Goal: Transaction & Acquisition: Purchase product/service

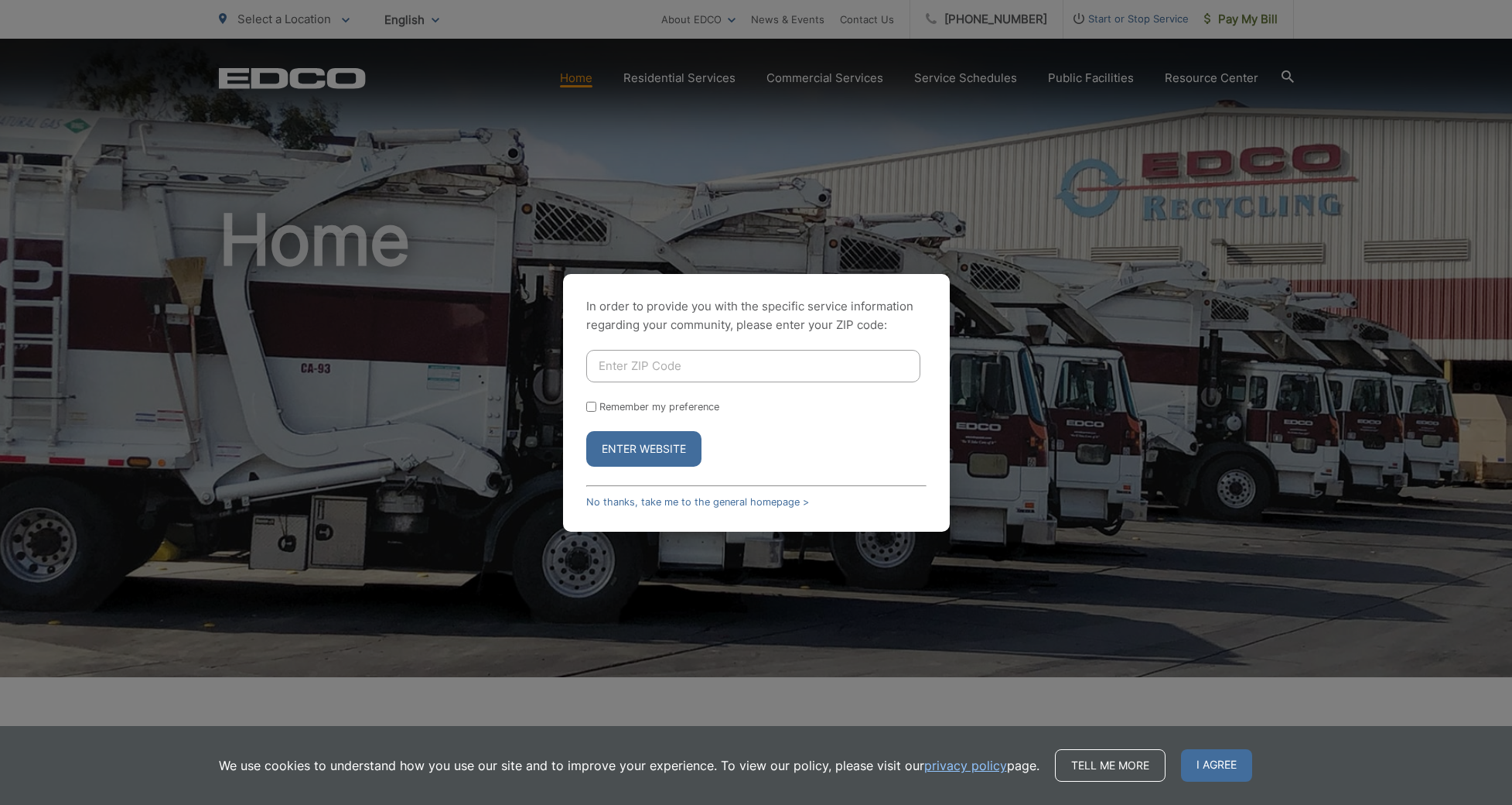
click at [676, 372] on input "Enter ZIP Code" at bounding box center [753, 366] width 334 height 32
type input "9"
type input "92026"
click at [661, 436] on button "Enter Website" at bounding box center [644, 449] width 115 height 36
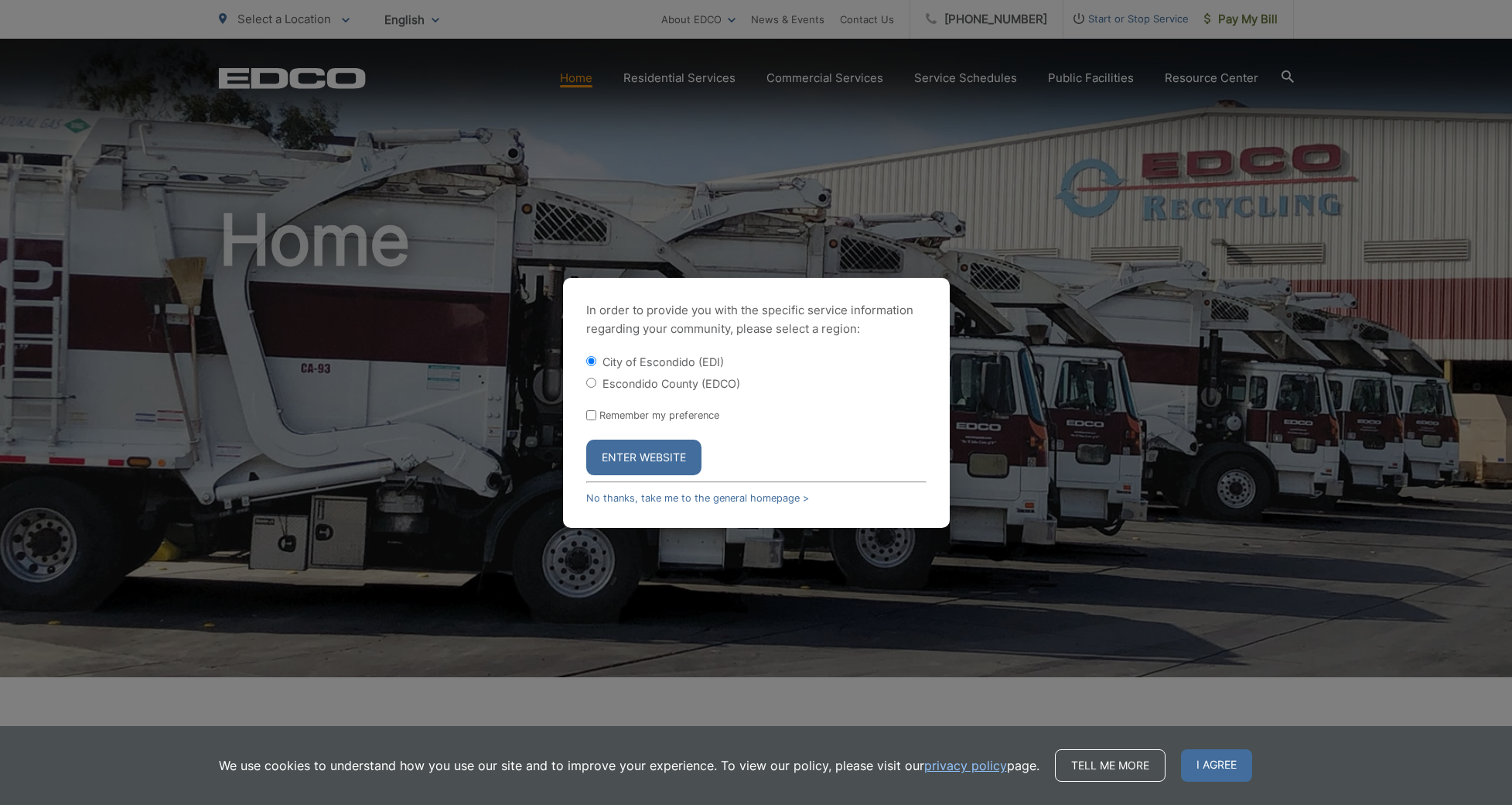
click at [667, 453] on button "Enter Website" at bounding box center [644, 458] width 115 height 36
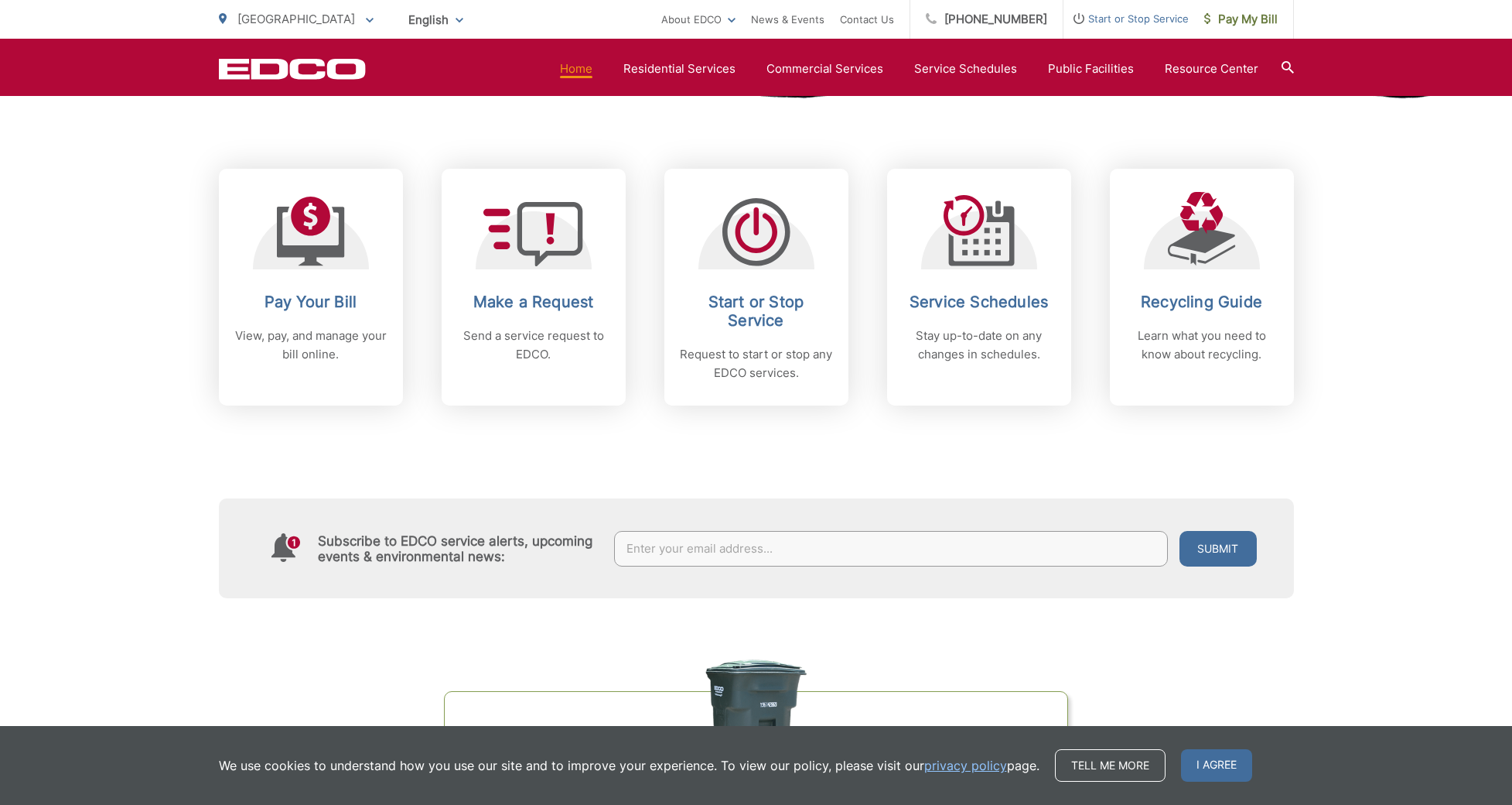
scroll to position [602, 0]
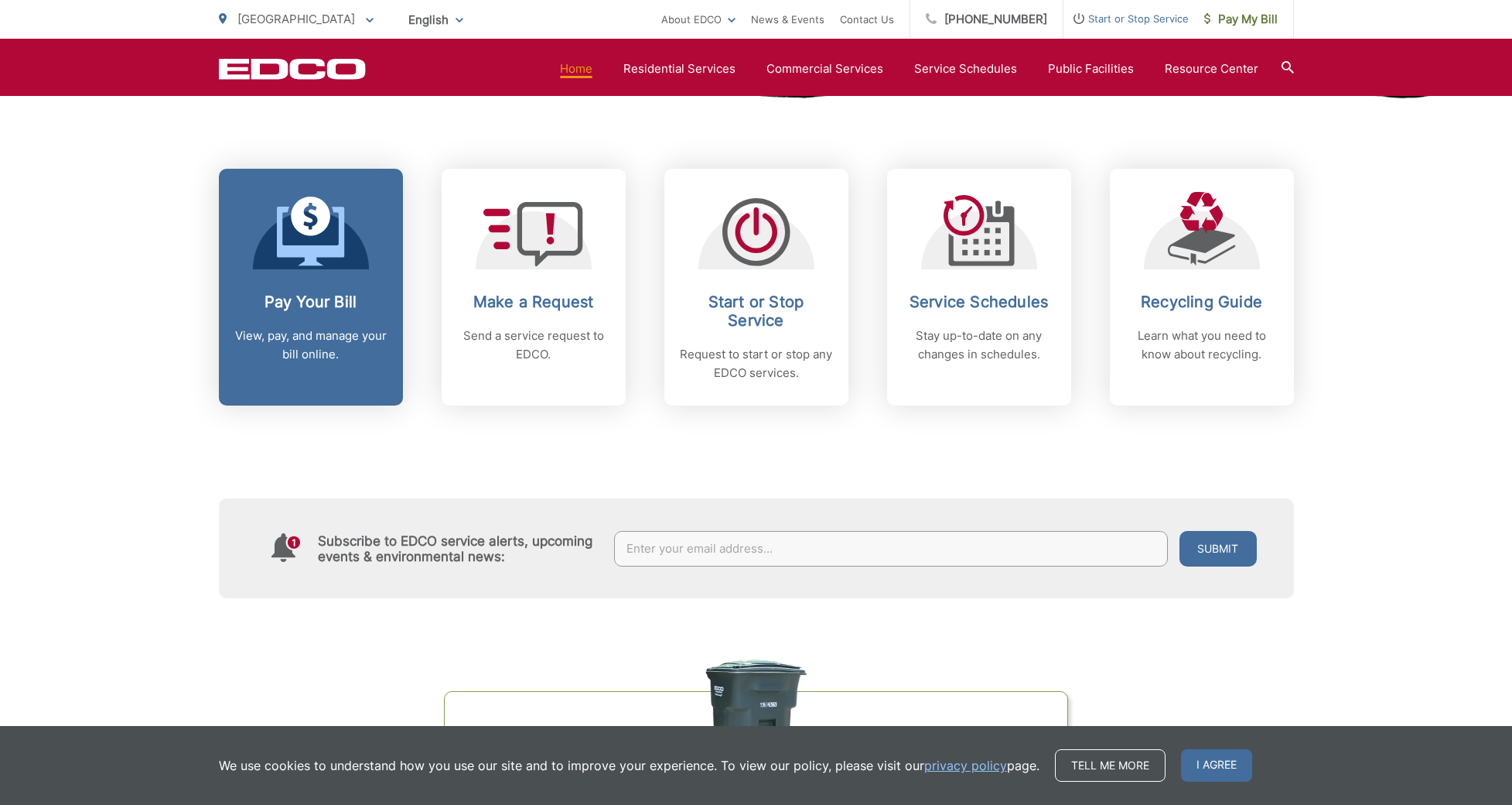
click at [355, 293] on h2 "Pay Your Bill" at bounding box center [311, 302] width 153 height 19
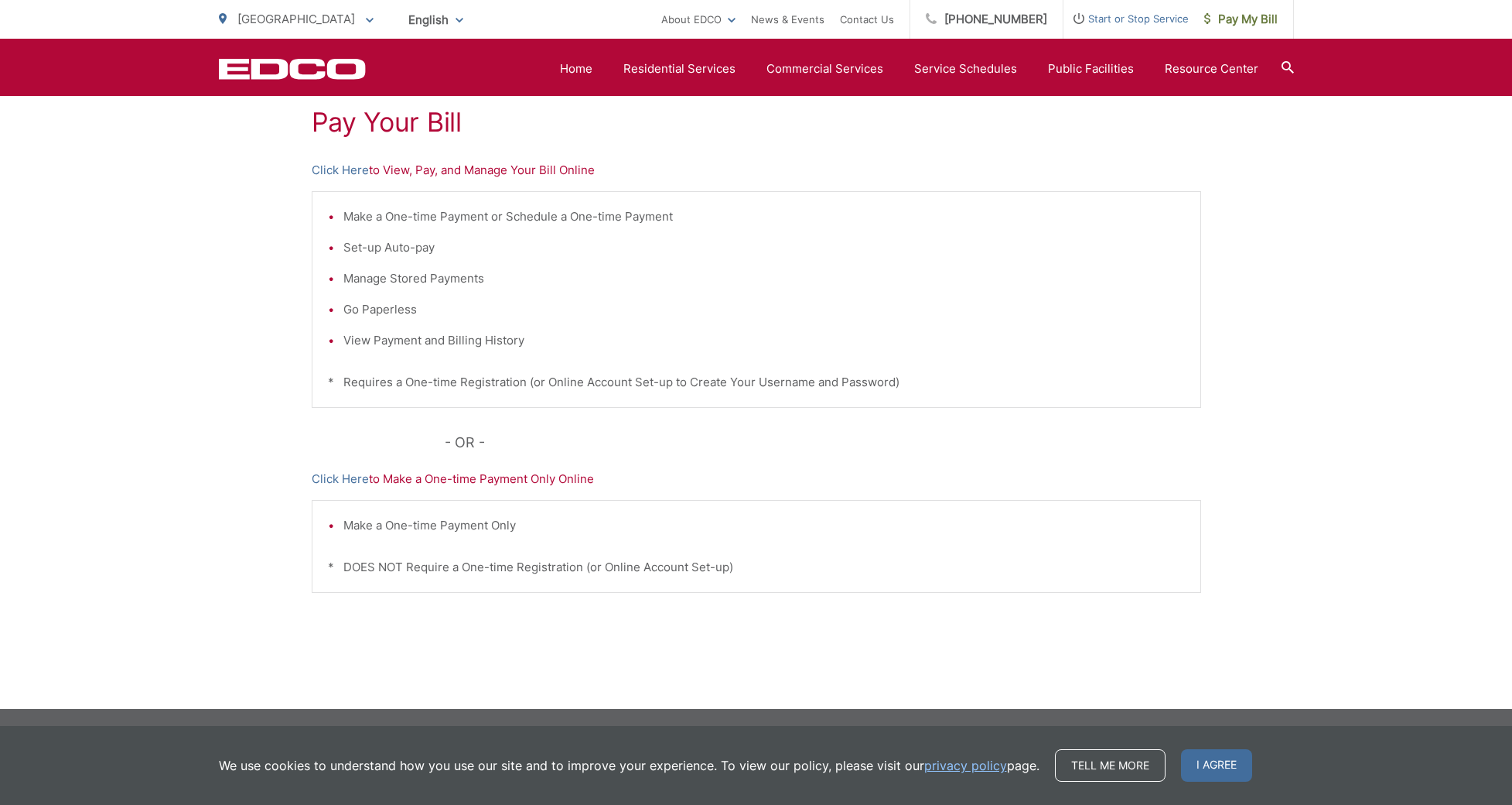
scroll to position [280, 0]
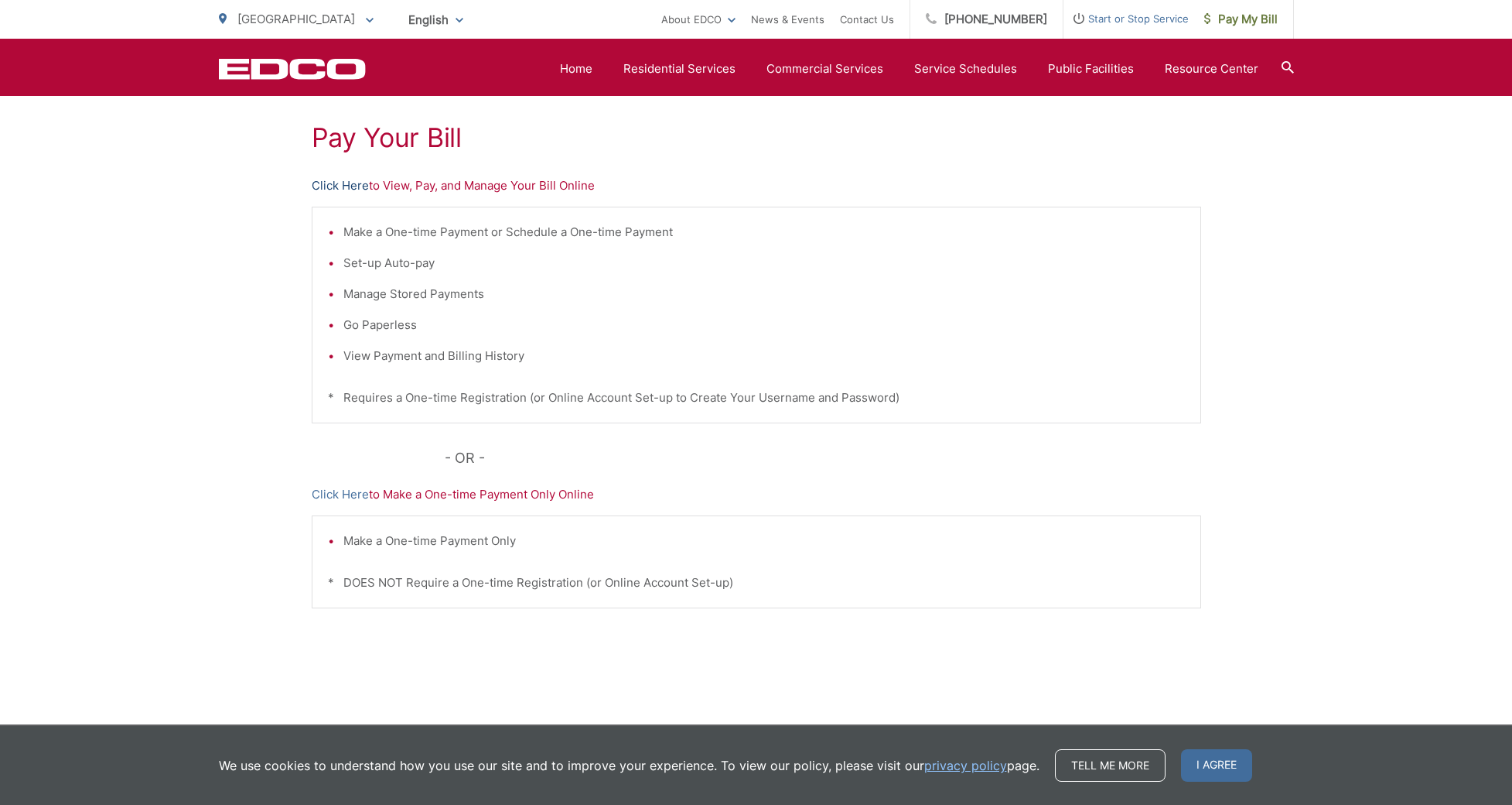
click at [342, 184] on link "Click Here" at bounding box center [340, 185] width 58 height 19
